Goal: Task Accomplishment & Management: Use online tool/utility

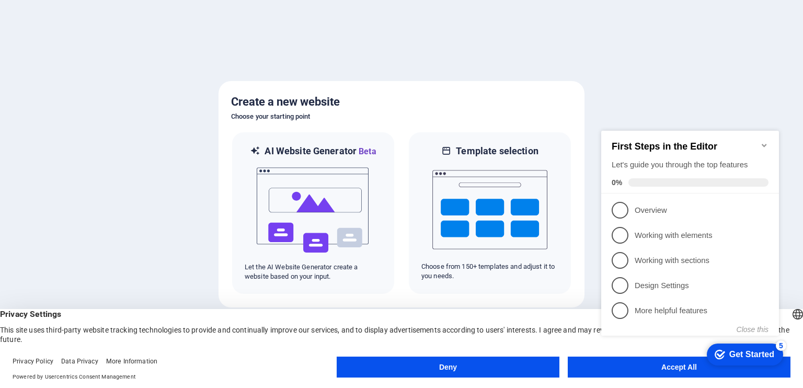
click at [675, 367] on div "checkmark Get Started 5 First Steps in the Editor Let's guide you through the t…" at bounding box center [692, 242] width 190 height 255
click at [630, 365] on div "checkmark Get Started 5 First Steps in the Editor Let's guide you through the t…" at bounding box center [692, 242] width 190 height 255
click at [617, 212] on span "1" at bounding box center [619, 210] width 17 height 17
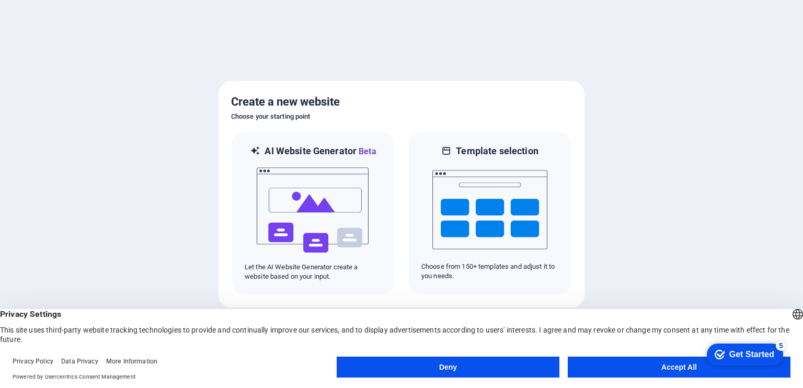
click at [744, 352] on div "Get Started" at bounding box center [751, 354] width 45 height 9
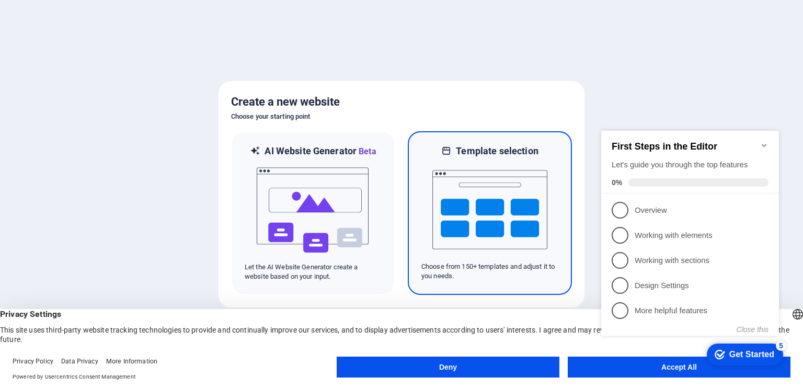
click at [498, 205] on img at bounding box center [489, 209] width 115 height 105
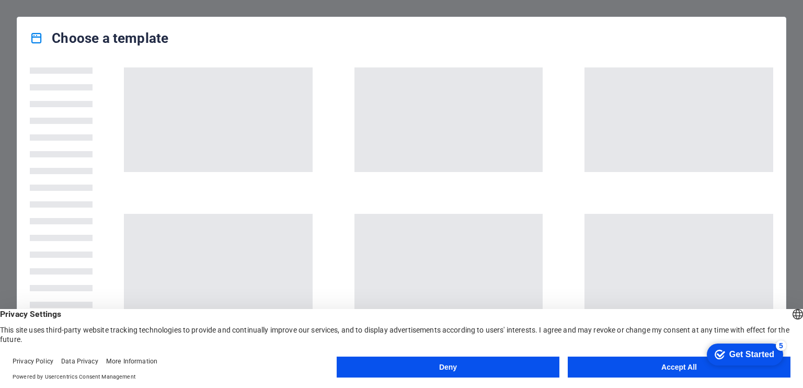
click at [468, 357] on button "Deny" at bounding box center [448, 366] width 223 height 21
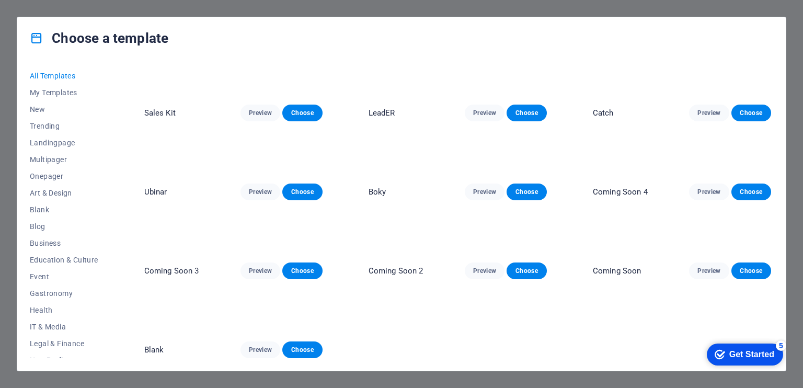
scroll to position [9721, 0]
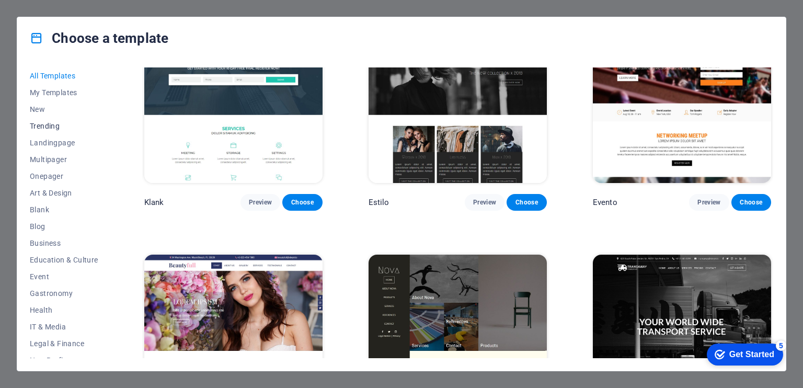
click at [41, 125] on span "Trending" at bounding box center [64, 126] width 68 height 8
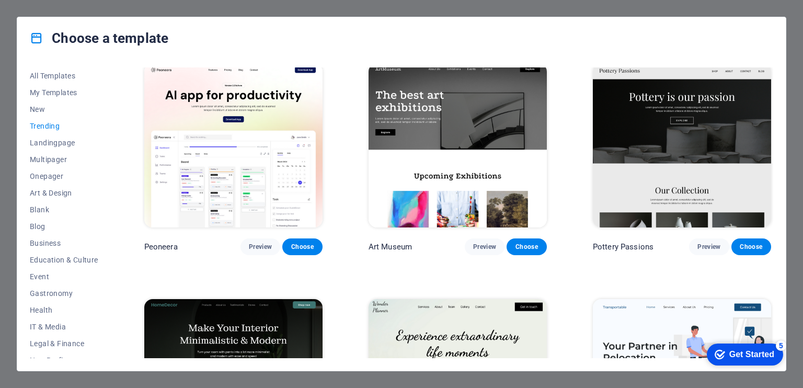
scroll to position [0, 0]
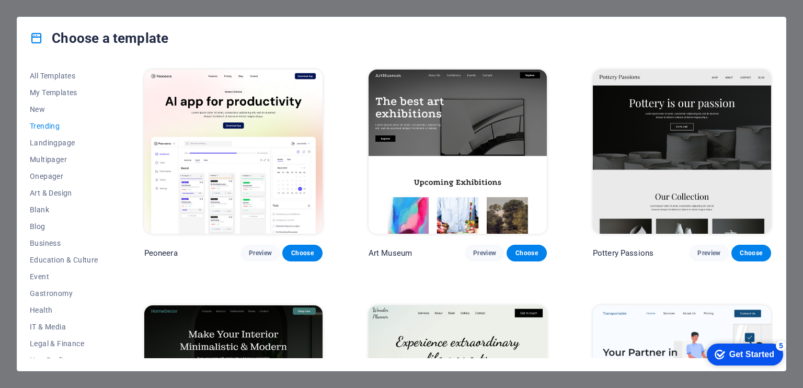
click at [240, 160] on img at bounding box center [233, 152] width 178 height 164
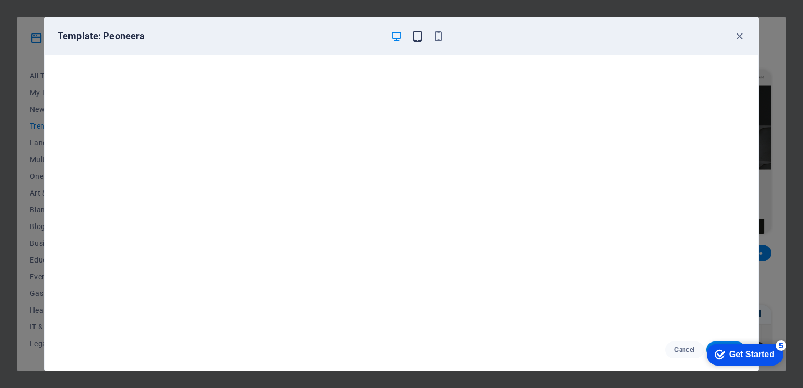
click at [415, 36] on icon "button" at bounding box center [417, 36] width 12 height 12
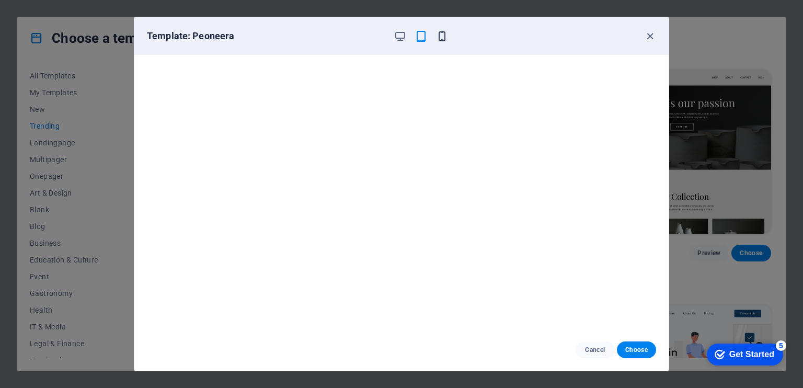
click at [436, 33] on icon "button" at bounding box center [442, 36] width 12 height 12
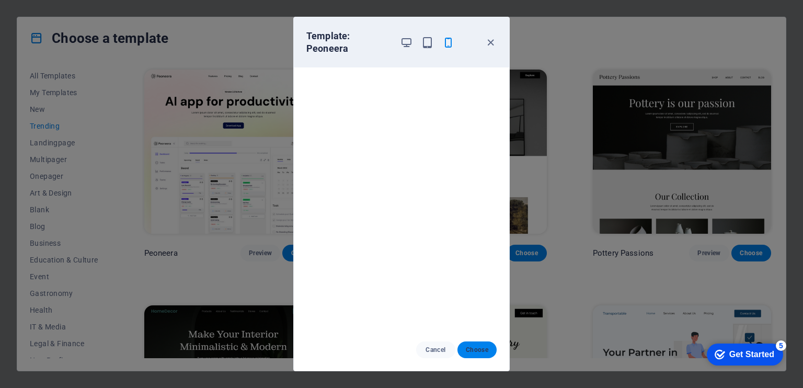
click at [472, 350] on span "Choose" at bounding box center [477, 349] width 22 height 8
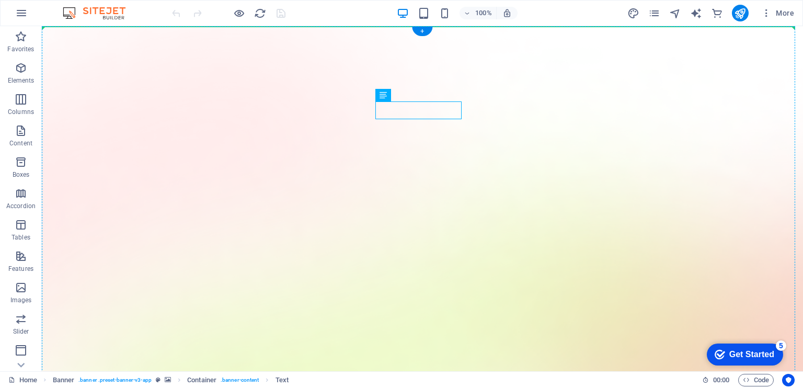
drag, startPoint x: 437, startPoint y: 105, endPoint x: 455, endPoint y: 89, distance: 23.8
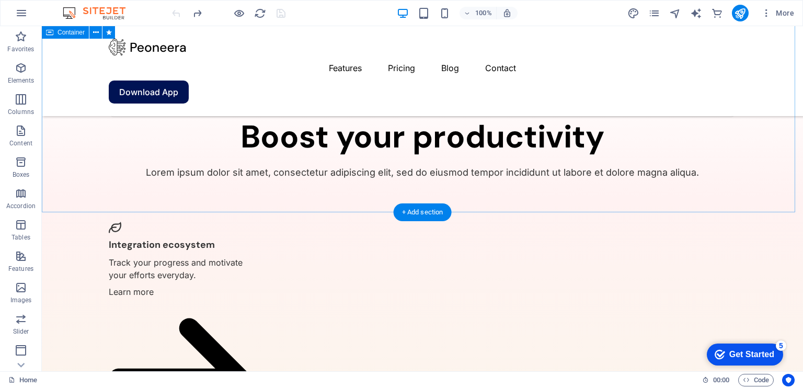
scroll to position [2377, 0]
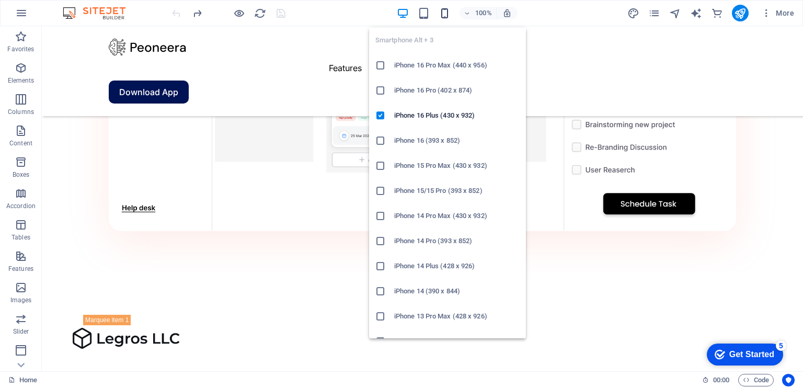
click at [445, 8] on icon "button" at bounding box center [444, 13] width 12 height 12
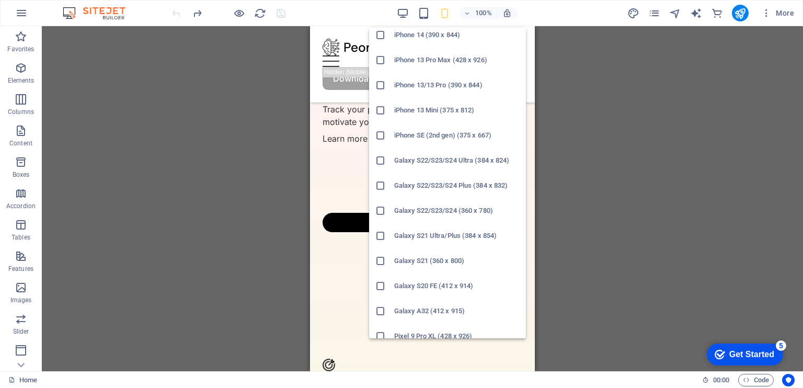
scroll to position [0, 0]
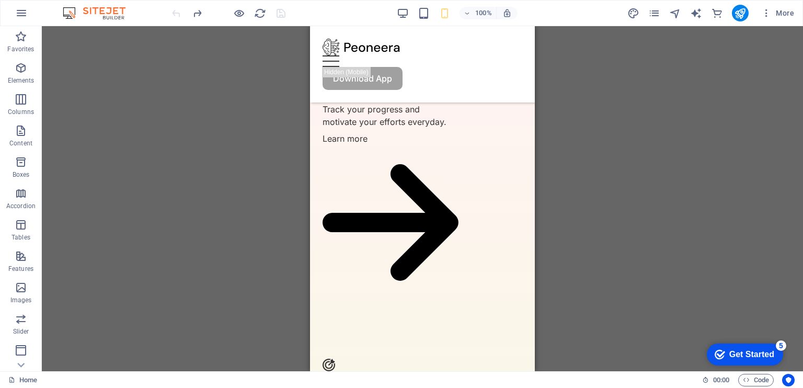
click at [222, 182] on div "H1 Banner Banner Container Spacer Button Spacer Spacer Spacer Menu Bar Button M…" at bounding box center [422, 198] width 761 height 345
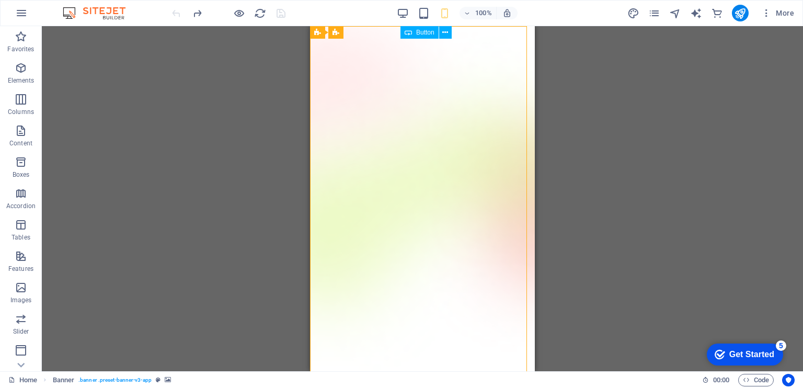
drag, startPoint x: 435, startPoint y: 52, endPoint x: 451, endPoint y: 52, distance: 16.2
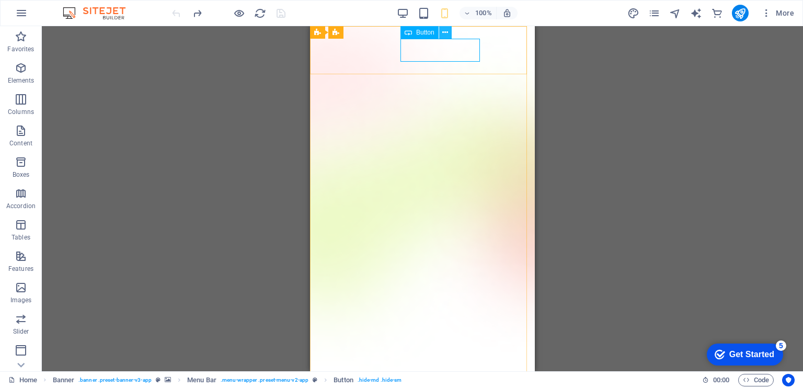
click at [445, 29] on icon at bounding box center [445, 32] width 6 height 11
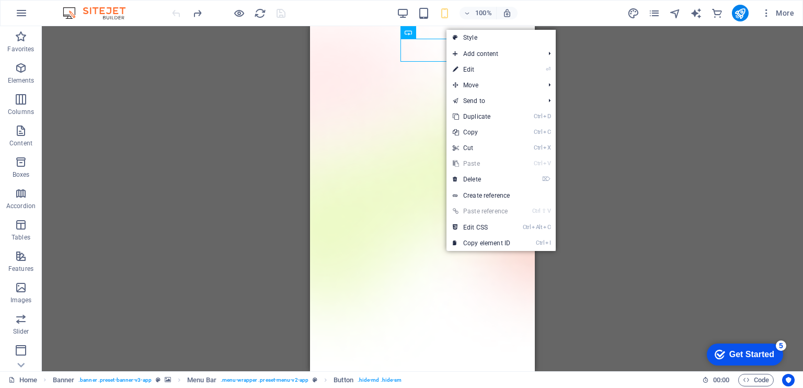
click at [271, 126] on div "H1 Banner Container Spacer Button Spacer Spacer Spacer Banner Menu Bar Button M…" at bounding box center [422, 198] width 761 height 345
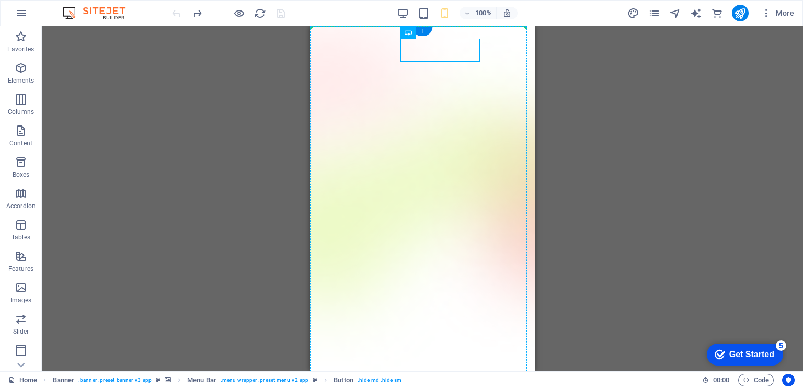
drag, startPoint x: 457, startPoint y: 50, endPoint x: 491, endPoint y: 85, distance: 48.8
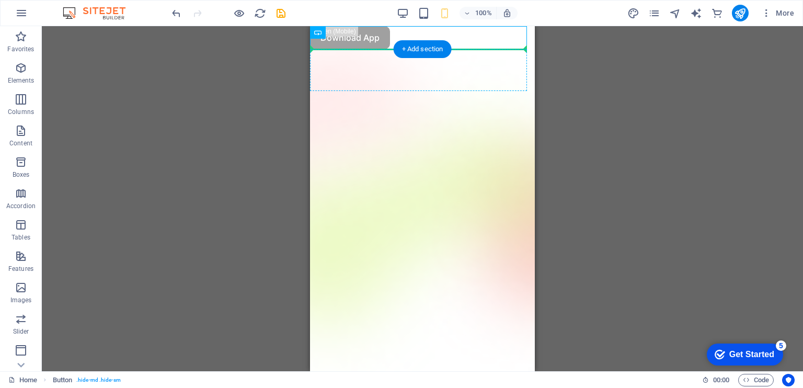
drag, startPoint x: 373, startPoint y: 35, endPoint x: 452, endPoint y: 71, distance: 86.3
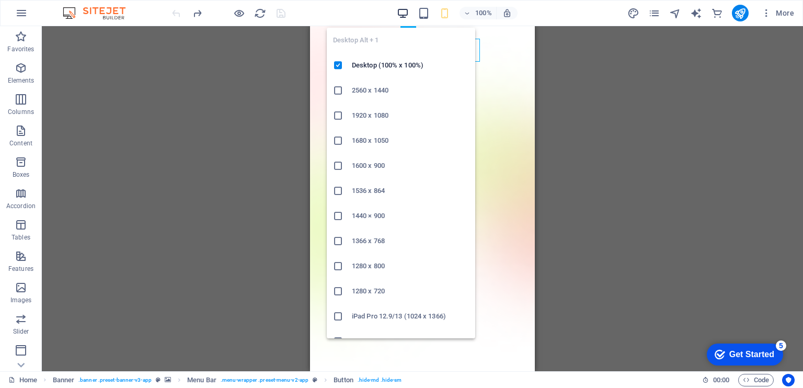
click at [408, 15] on icon "button" at bounding box center [403, 13] width 12 height 12
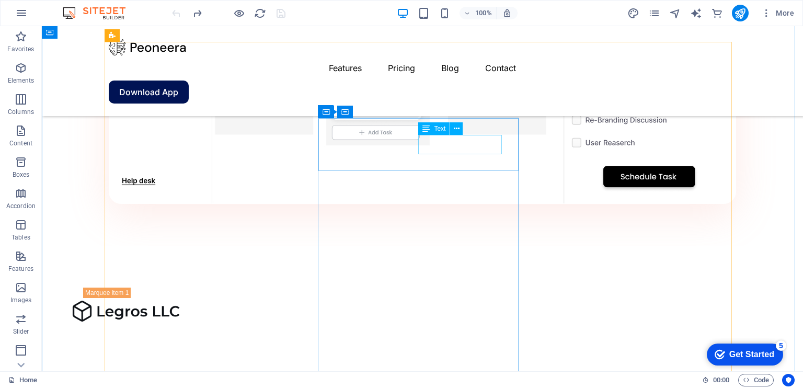
scroll to position [1463, 0]
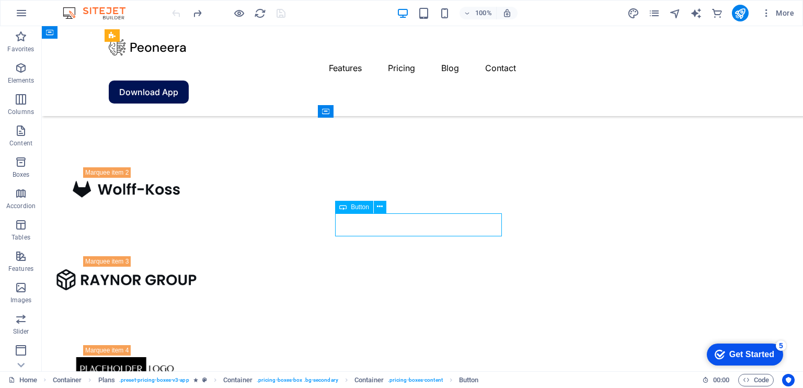
click at [375, 205] on button at bounding box center [380, 207] width 13 height 13
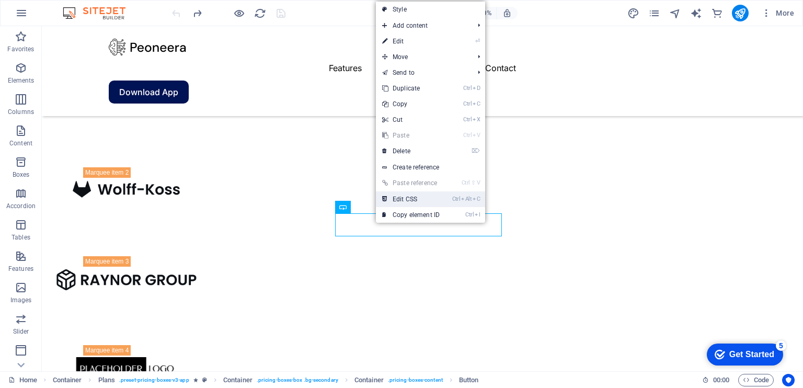
click at [407, 198] on link "Ctrl Alt C Edit CSS" at bounding box center [411, 199] width 70 height 16
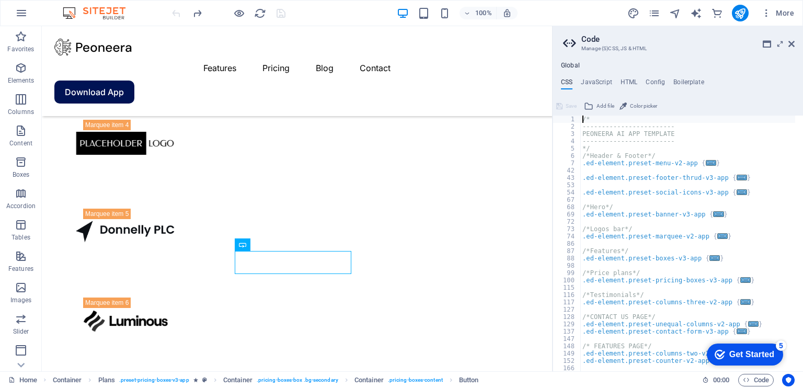
scroll to position [0, 0]
click at [792, 44] on icon at bounding box center [791, 44] width 6 height 8
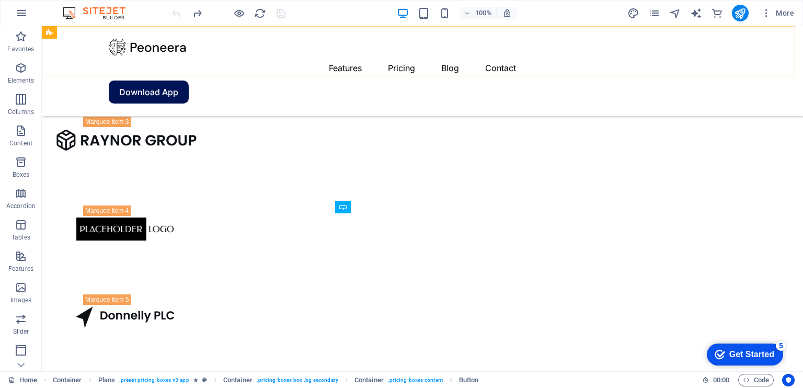
scroll to position [1463, 0]
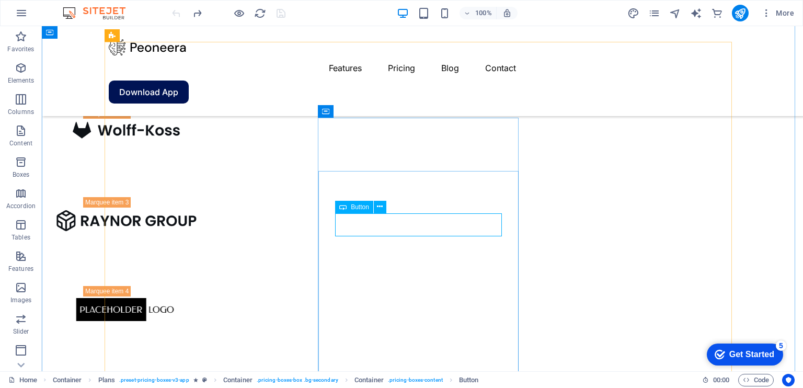
select select "%"
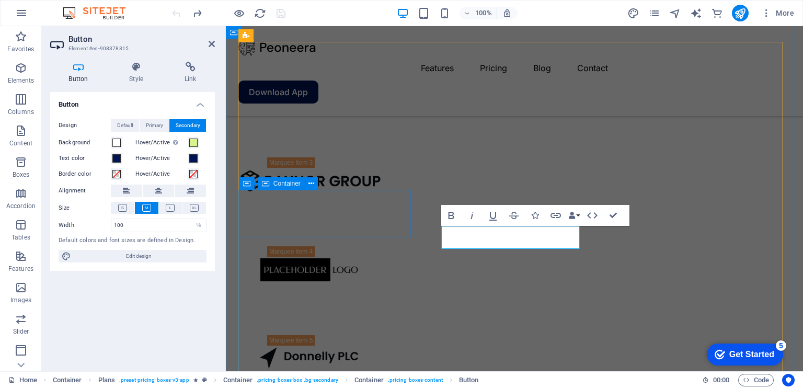
scroll to position [1577, 0]
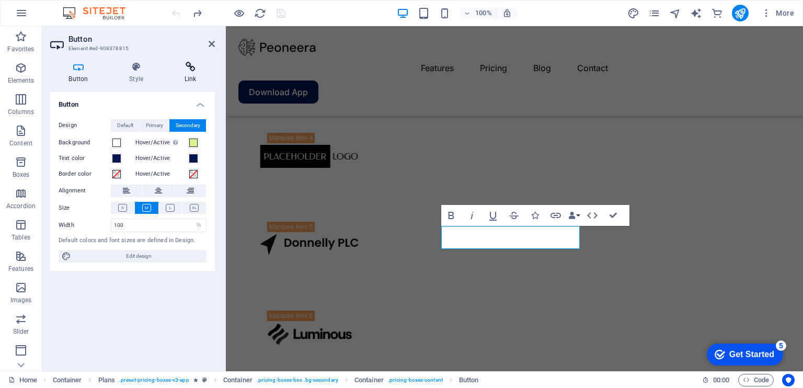
click at [195, 76] on h4 "Link" at bounding box center [190, 73] width 49 height 22
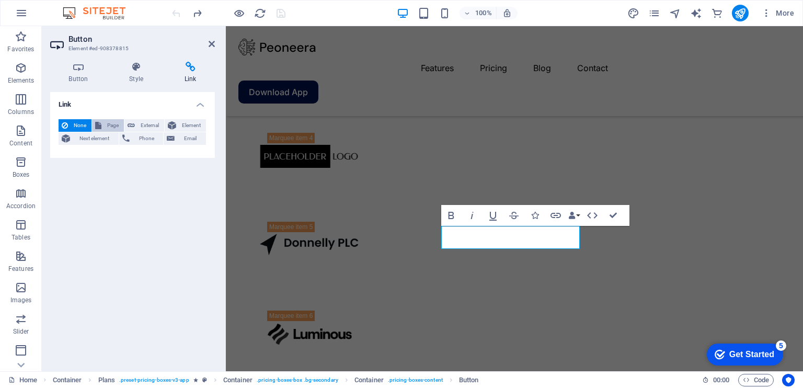
click at [100, 121] on icon at bounding box center [98, 125] width 6 height 13
select select
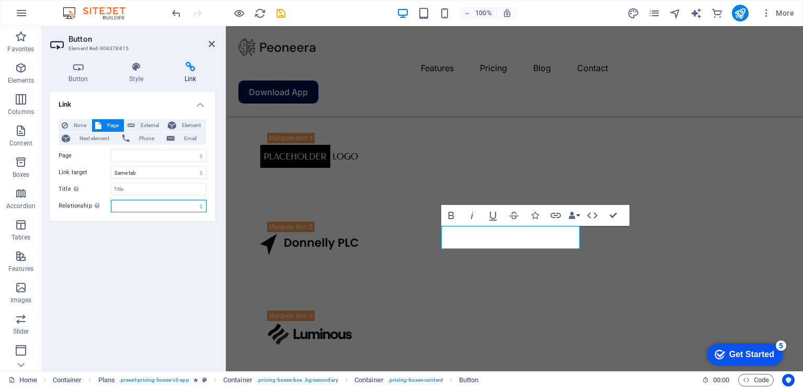
click at [179, 202] on select "alternate author bookmark external help license next nofollow noreferrer noopen…" at bounding box center [159, 206] width 96 height 13
click at [83, 279] on div "Link None Page External Element Next element Phone Email Page Home Features Pri…" at bounding box center [132, 227] width 165 height 271
click at [159, 189] on input "Title Additional link description, should not be the same as the link text. The…" at bounding box center [159, 189] width 96 height 13
click at [102, 233] on div "Link None Page External Element Next element Phone Email Page Home Features Pri…" at bounding box center [132, 227] width 165 height 271
click at [144, 154] on select "Home Features Pricing Blog Contact Privacy Legal Notice" at bounding box center [159, 155] width 96 height 13
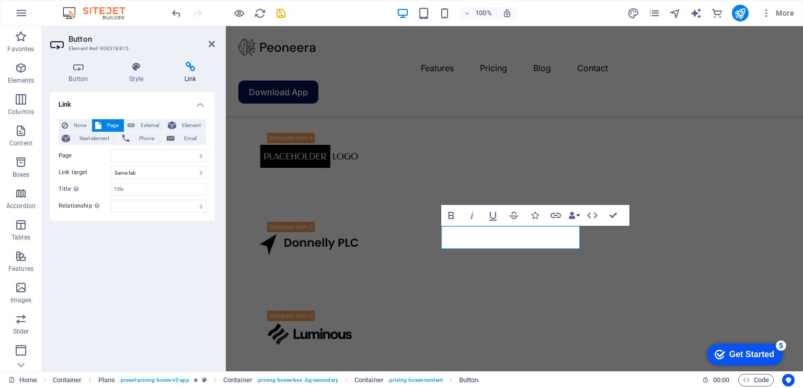
click at [127, 269] on div "Link None Page External Element Next element Phone Email Page Home Features Pri…" at bounding box center [132, 227] width 165 height 271
click at [132, 128] on icon at bounding box center [131, 125] width 7 height 13
select select "blank"
click at [174, 121] on icon at bounding box center [172, 125] width 8 height 13
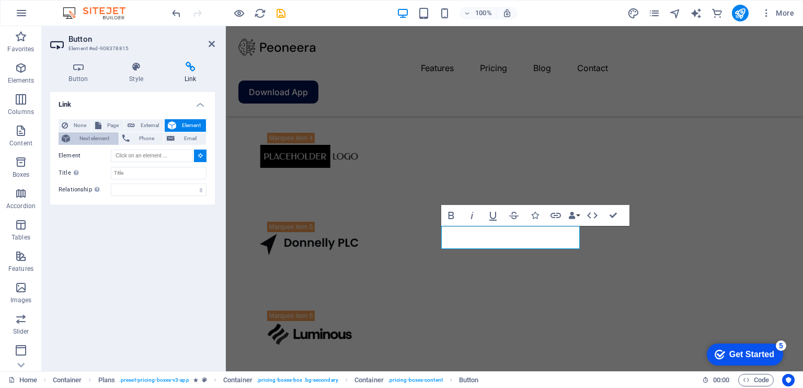
click at [75, 139] on span "Next element" at bounding box center [94, 138] width 42 height 13
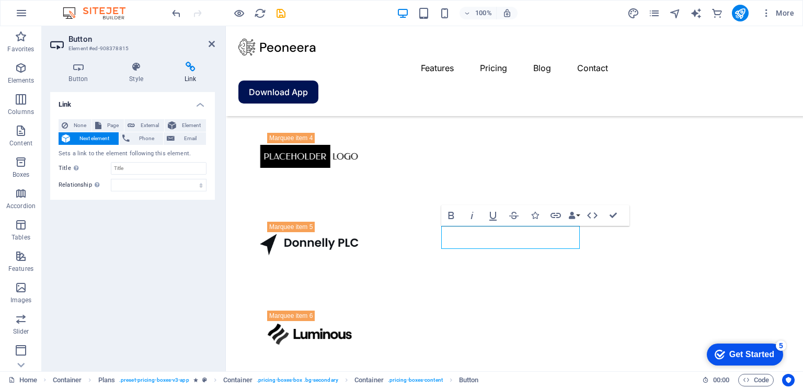
click at [75, 139] on span "Next element" at bounding box center [94, 138] width 42 height 13
click at [134, 142] on span "Phone" at bounding box center [147, 138] width 28 height 13
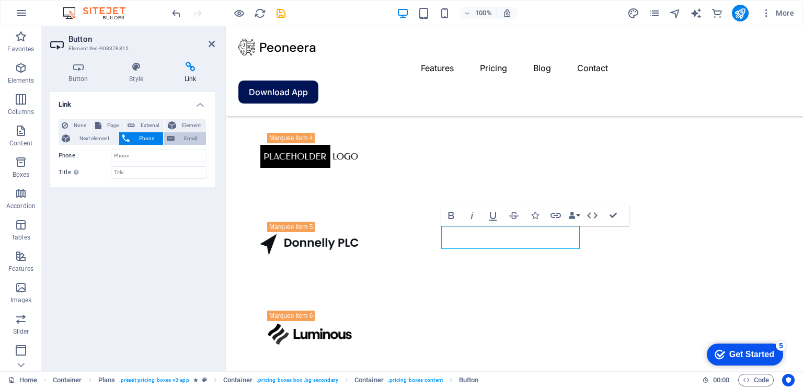
click at [167, 137] on icon at bounding box center [171, 138] width 8 height 13
click at [85, 126] on span "None" at bounding box center [79, 125] width 17 height 13
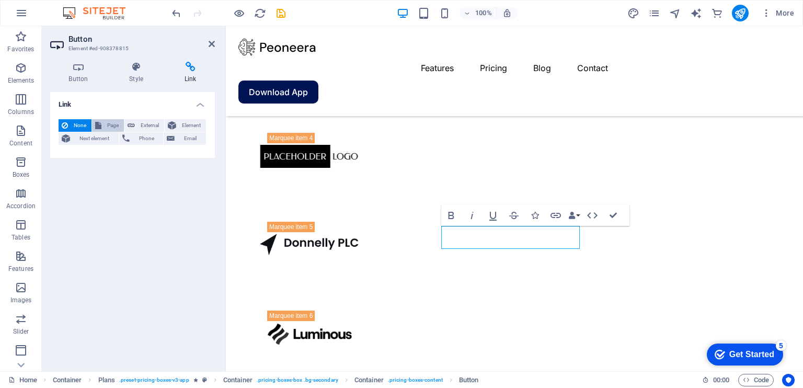
click at [116, 126] on span "Page" at bounding box center [113, 125] width 16 height 13
select select
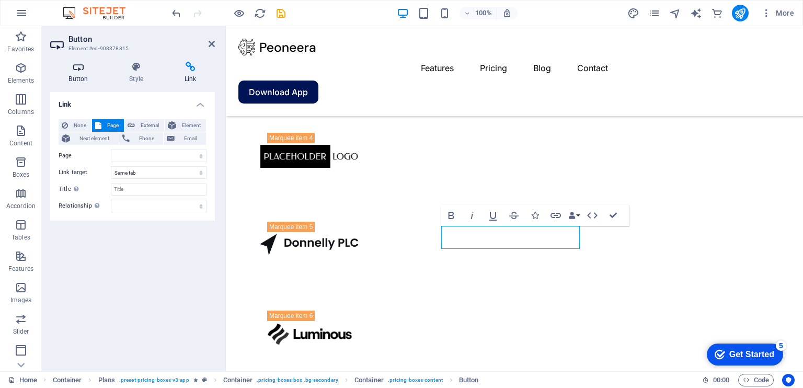
click at [86, 78] on h4 "Button" at bounding box center [80, 73] width 61 height 22
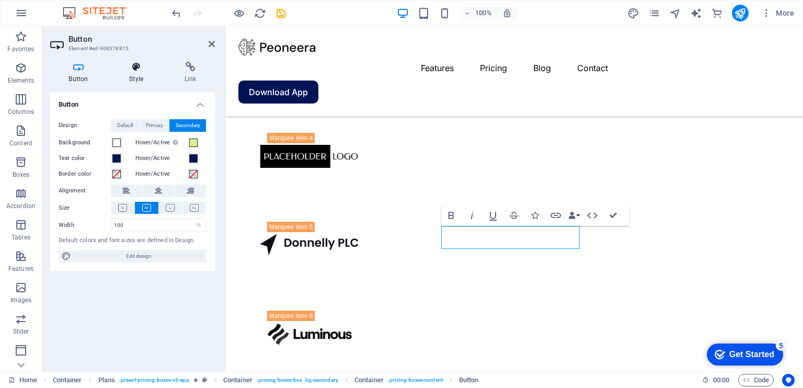
click at [132, 74] on h4 "Style" at bounding box center [138, 73] width 55 height 22
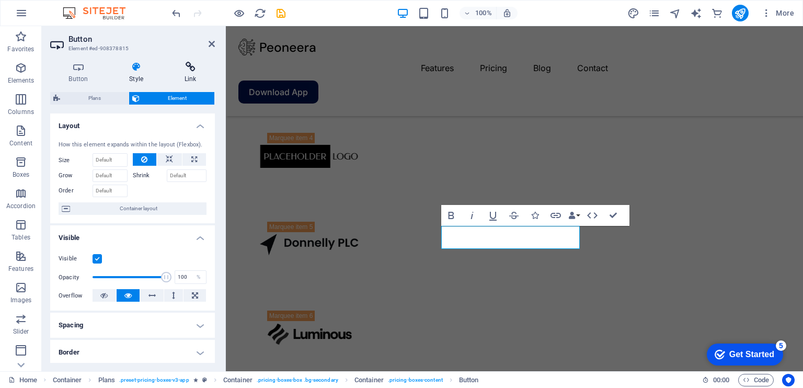
click at [183, 73] on h4 "Link" at bounding box center [190, 73] width 49 height 22
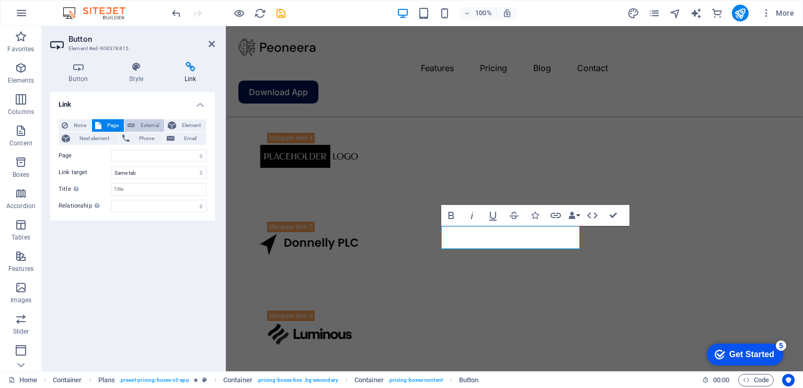
click at [149, 125] on span "External" at bounding box center [149, 125] width 23 height 13
select select "blank"
click at [124, 152] on input "URL" at bounding box center [159, 155] width 96 height 13
click at [124, 156] on input "URL" at bounding box center [159, 155] width 96 height 13
drag, startPoint x: 571, startPoint y: 71, endPoint x: 568, endPoint y: 66, distance: 5.7
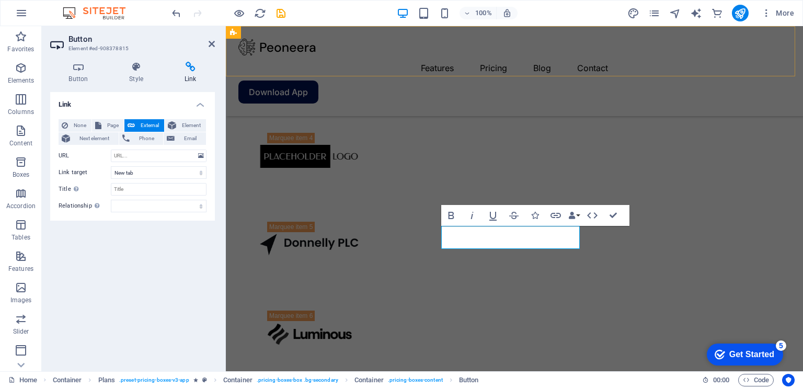
click at [571, 71] on div "Features Pricing Blog Contact Download App" at bounding box center [514, 71] width 577 height 90
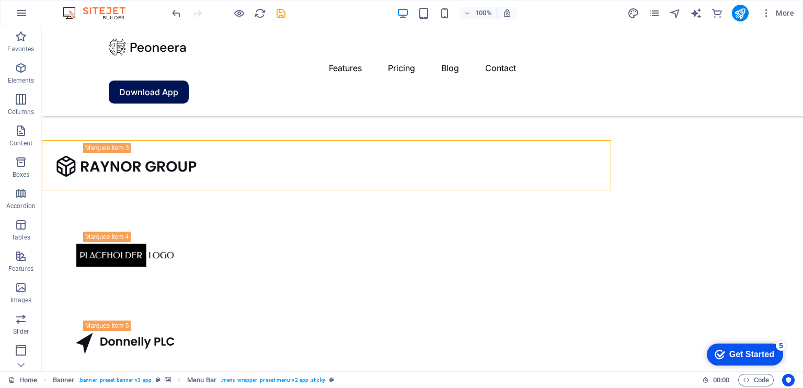
scroll to position [1463, 0]
